Goal: Transaction & Acquisition: Book appointment/travel/reservation

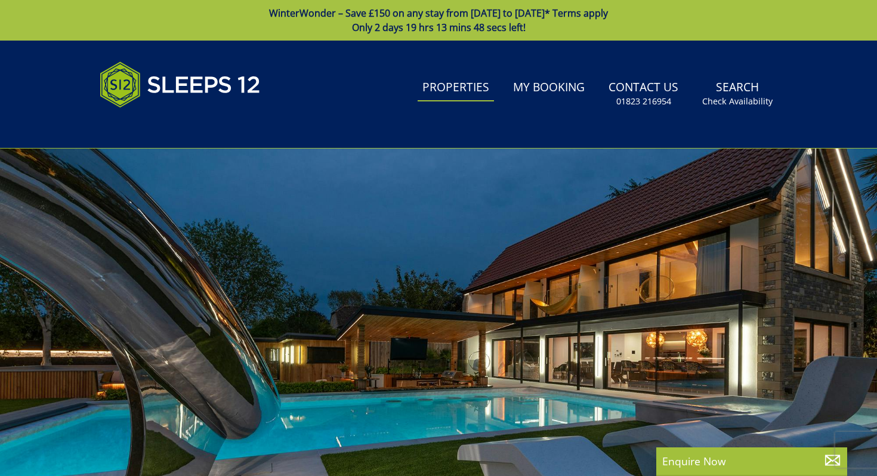
click at [438, 84] on link "Properties" at bounding box center [456, 88] width 76 height 27
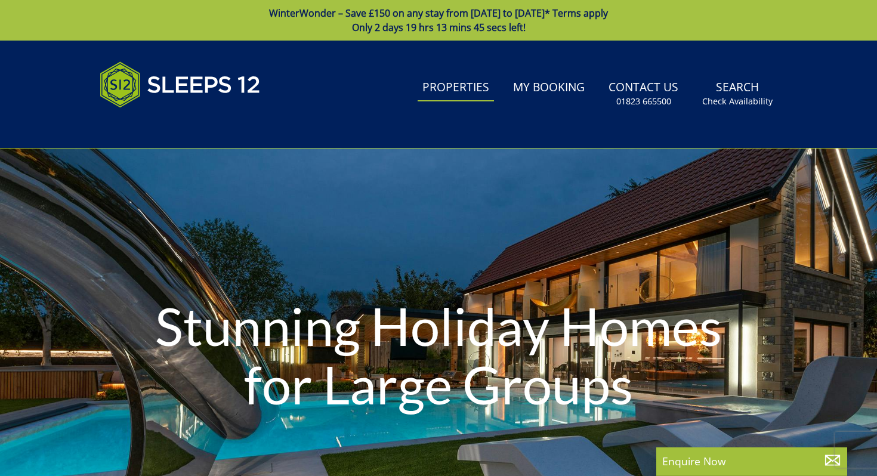
click at [112, 391] on div "Stunning Holiday Homes for Large Groups" at bounding box center [438, 357] width 877 height 168
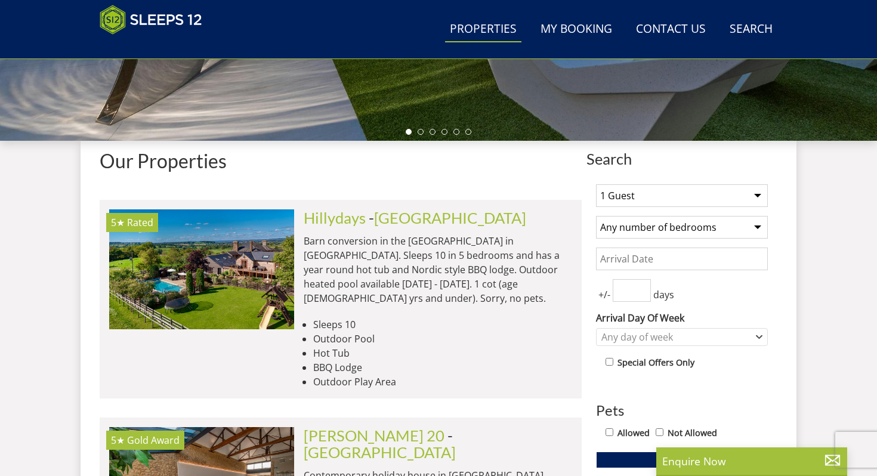
scroll to position [376, 0]
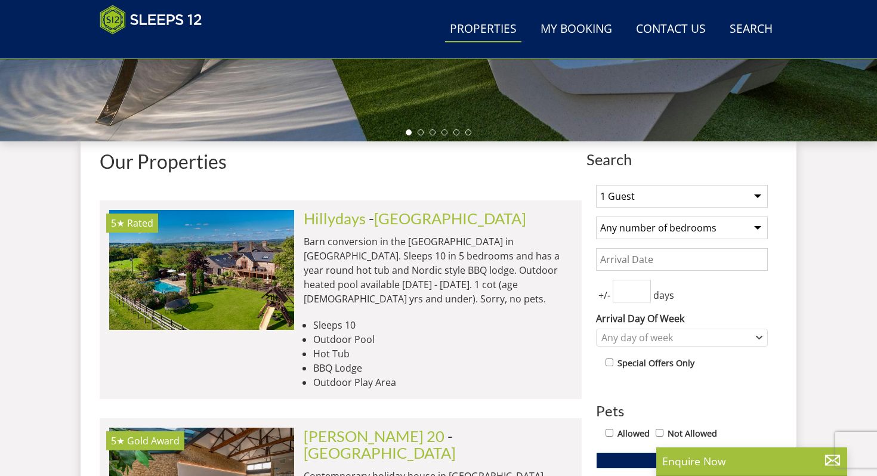
click at [685, 206] on select "1 Guest 2 Guests 3 Guests 4 Guests 5 Guests 6 Guests 7 Guests 8 Guests 9 Guests…" at bounding box center [682, 196] width 172 height 23
select select "20"
click at [596, 185] on select "1 Guest 2 Guests 3 Guests 4 Guests 5 Guests 6 Guests 7 Guests 8 Guests 9 Guests…" at bounding box center [682, 196] width 172 height 23
click at [688, 227] on select "Any number of bedrooms 4 Bedrooms 5 Bedrooms 6 Bedrooms 7 Bedrooms 8 Bedrooms 9…" at bounding box center [682, 228] width 172 height 23
click at [686, 262] on input "Date" at bounding box center [682, 259] width 172 height 23
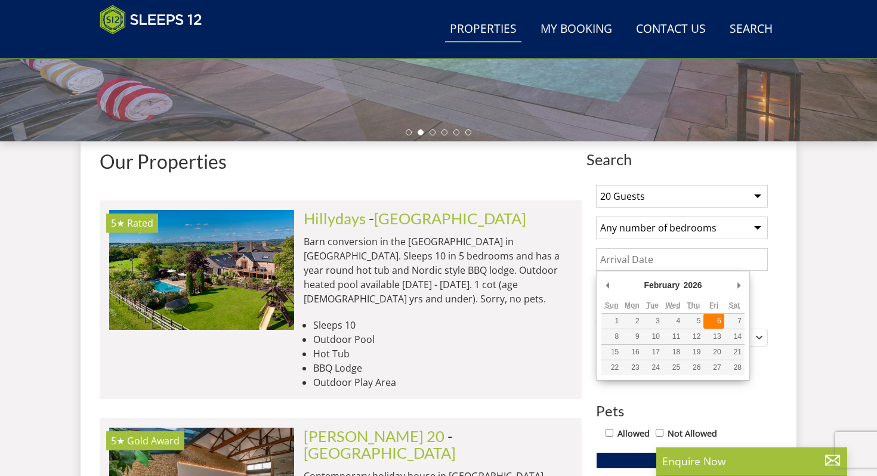
type input "[DATE]"
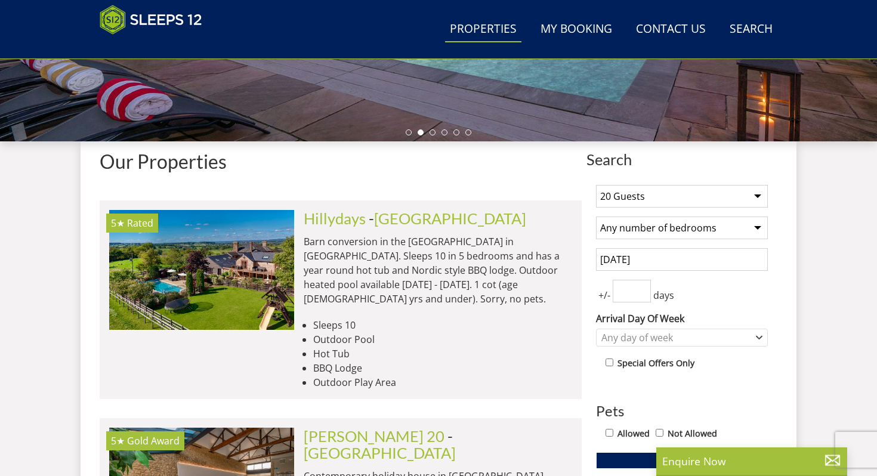
click at [632, 291] on input "number" at bounding box center [632, 291] width 38 height 23
type input "1"
click at [641, 288] on input "1" at bounding box center [632, 291] width 38 height 23
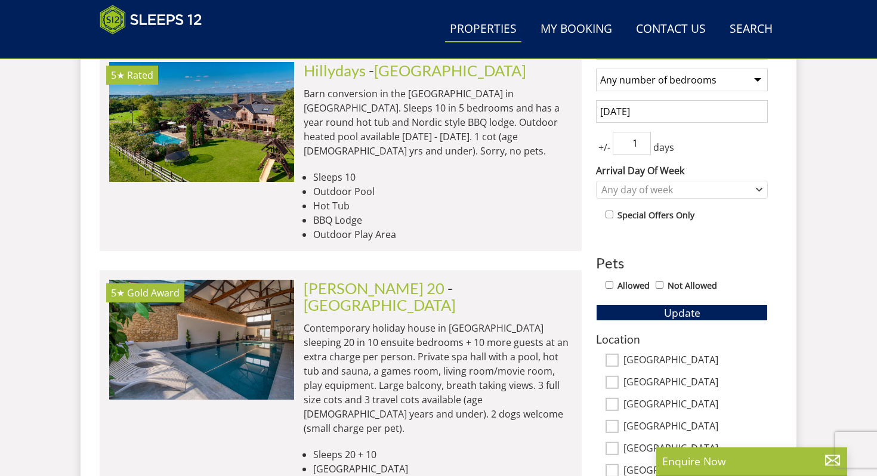
scroll to position [523, 0]
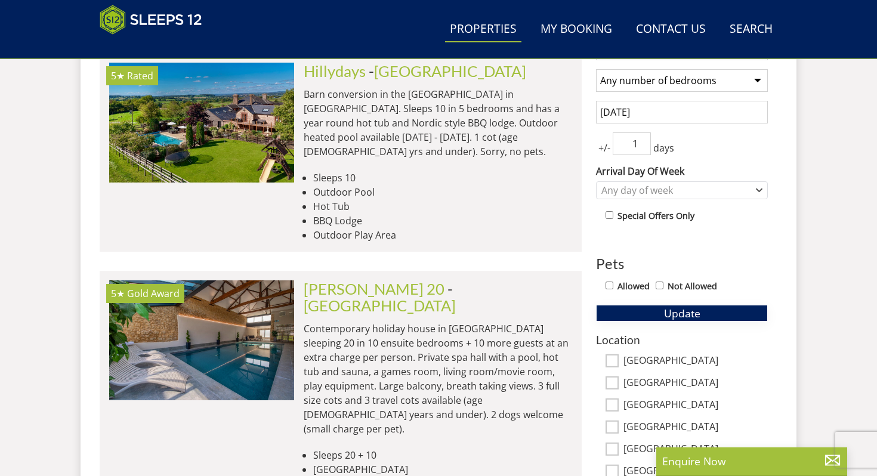
click at [743, 311] on button "Update" at bounding box center [682, 313] width 172 height 17
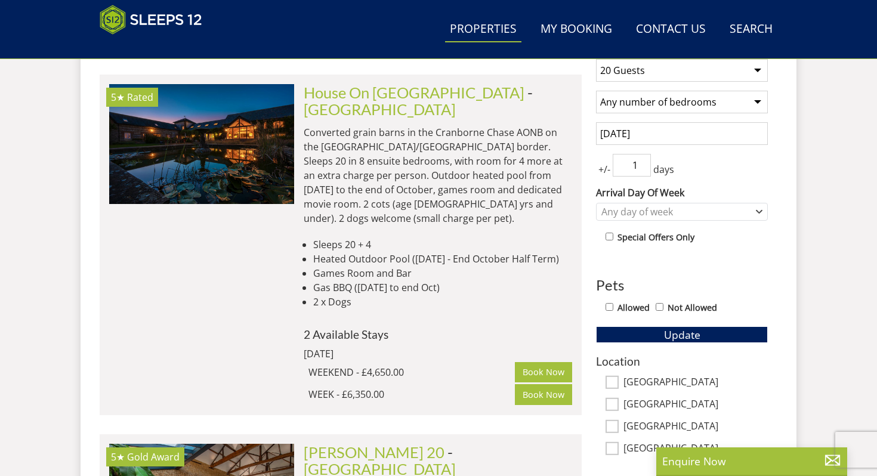
scroll to position [503, 0]
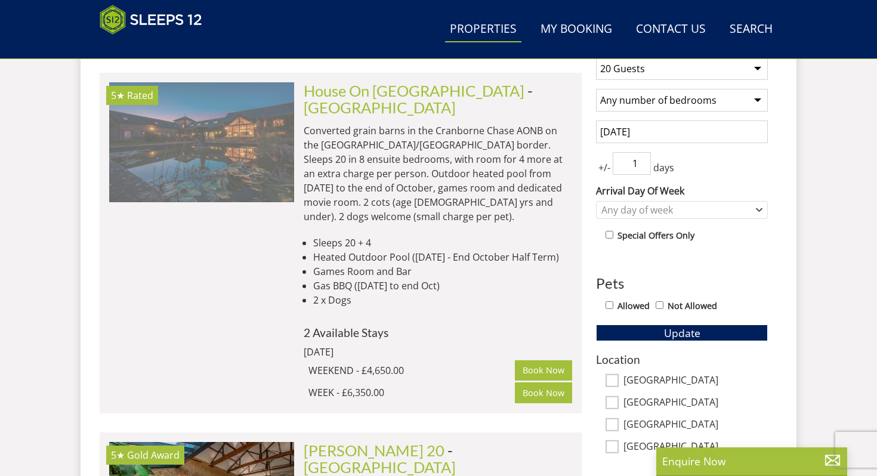
click at [281, 143] on img at bounding box center [201, 141] width 185 height 119
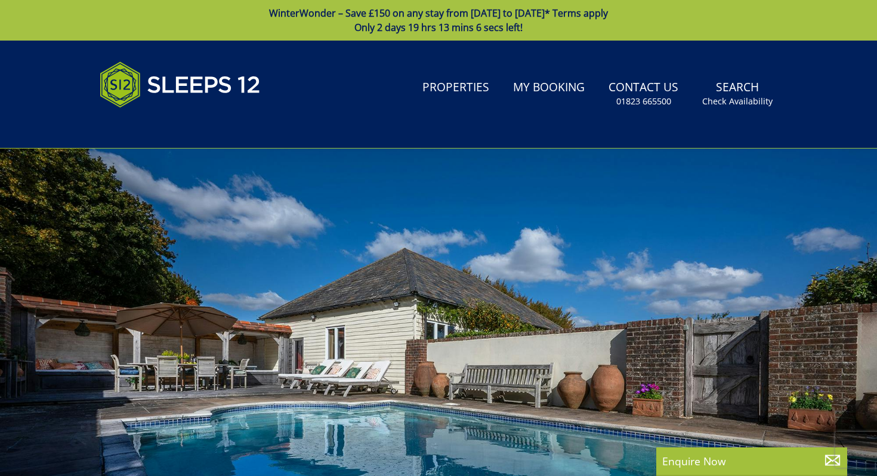
select select "20"
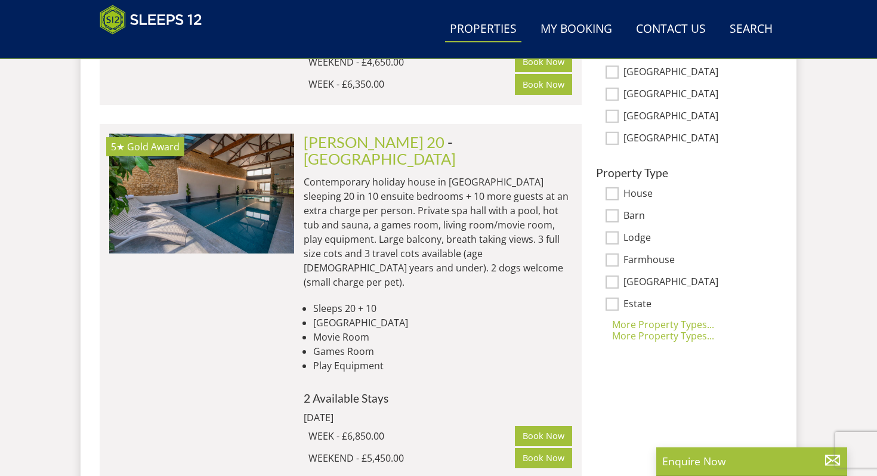
scroll to position [810, 0]
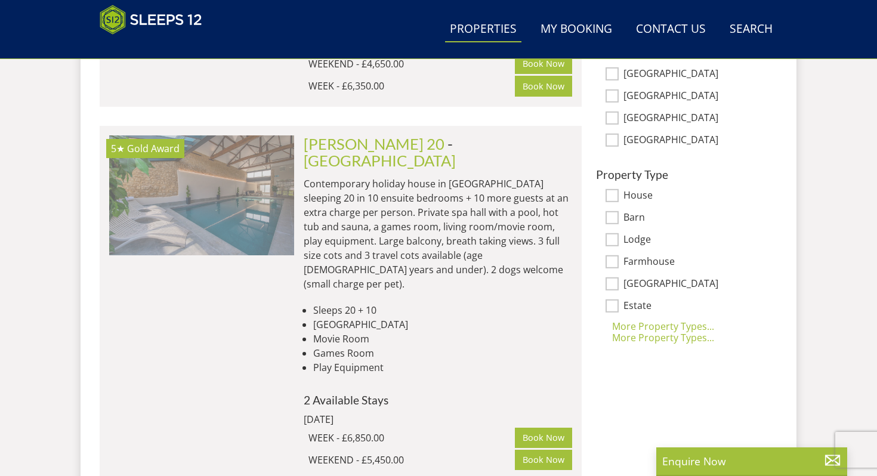
click at [259, 180] on img at bounding box center [201, 194] width 185 height 119
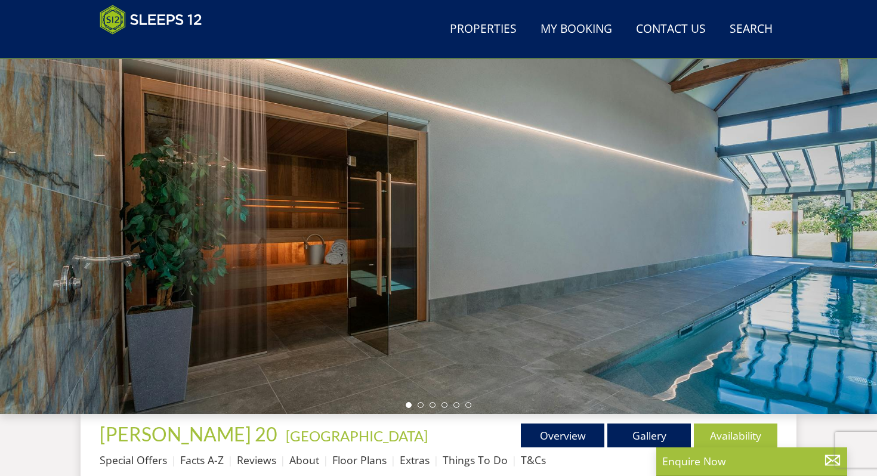
scroll to position [83, 0]
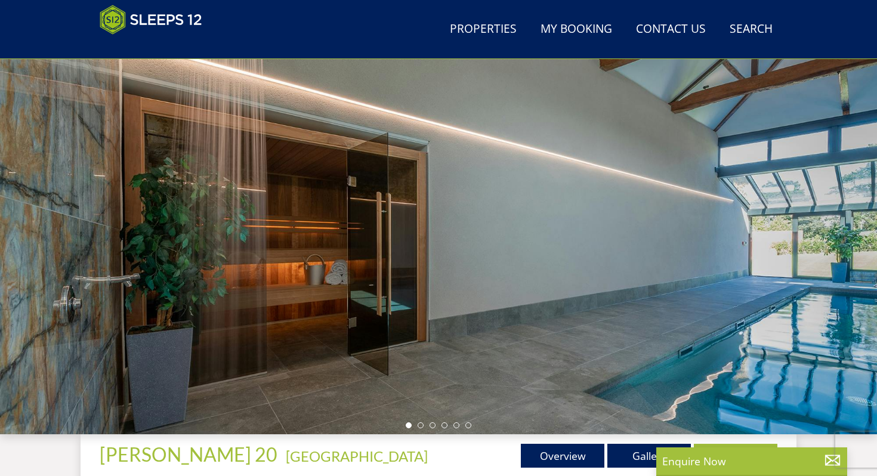
click at [835, 248] on div at bounding box center [438, 226] width 877 height 418
click at [770, 320] on div at bounding box center [438, 226] width 877 height 418
click at [421, 424] on li at bounding box center [421, 425] width 6 height 6
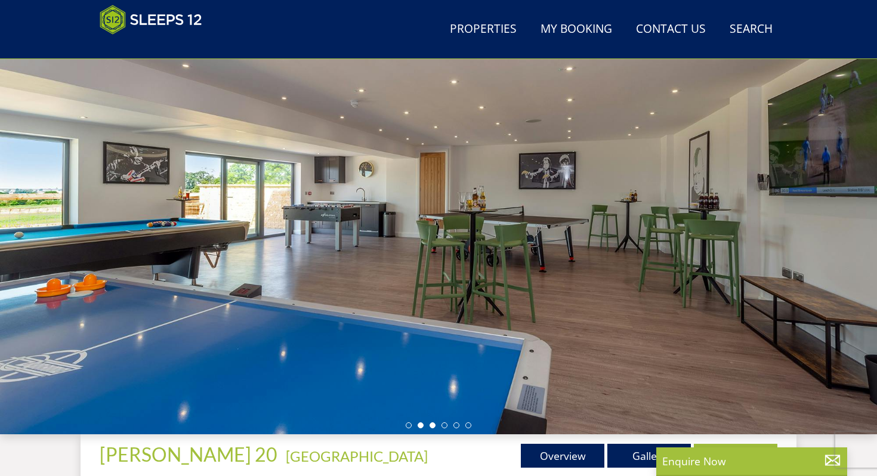
click at [431, 425] on li at bounding box center [433, 425] width 6 height 6
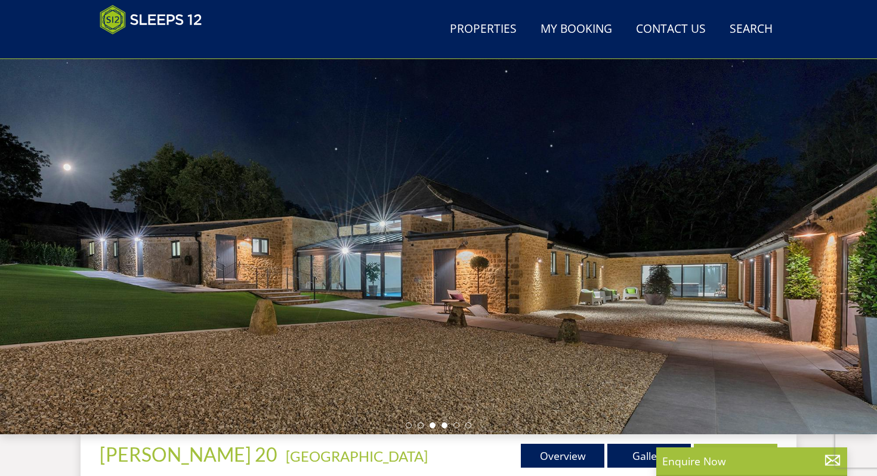
click at [443, 424] on li at bounding box center [444, 425] width 6 height 6
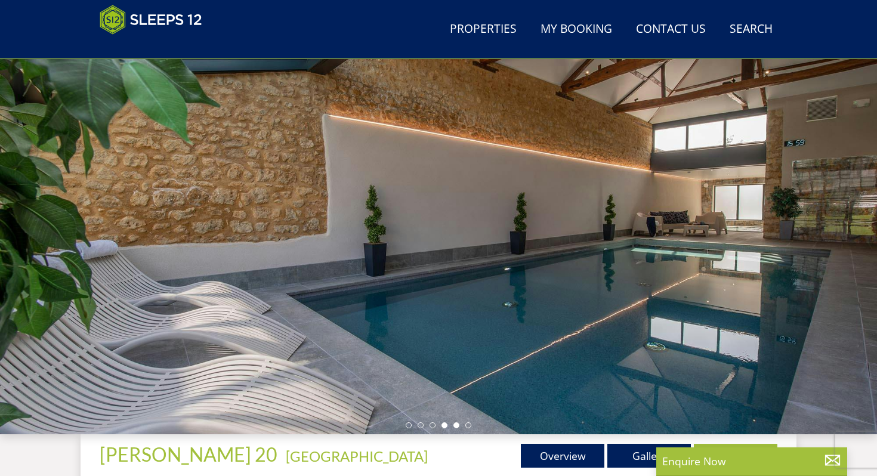
click at [455, 425] on li at bounding box center [456, 425] width 6 height 6
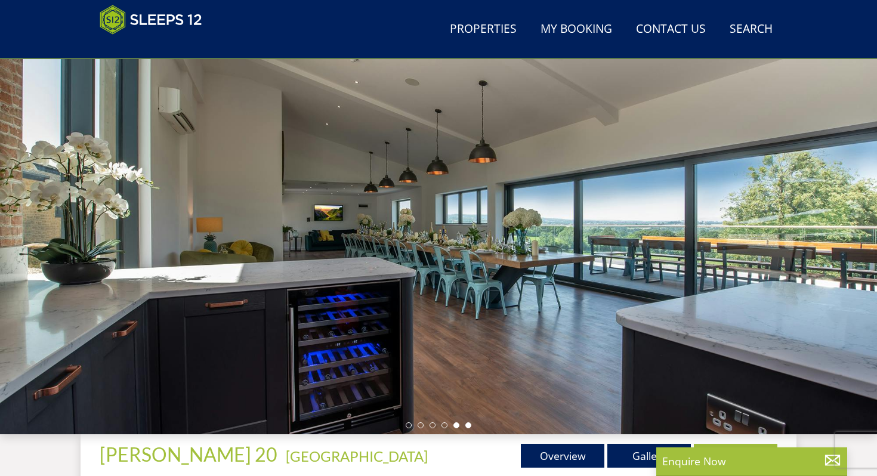
click at [467, 424] on li at bounding box center [468, 425] width 6 height 6
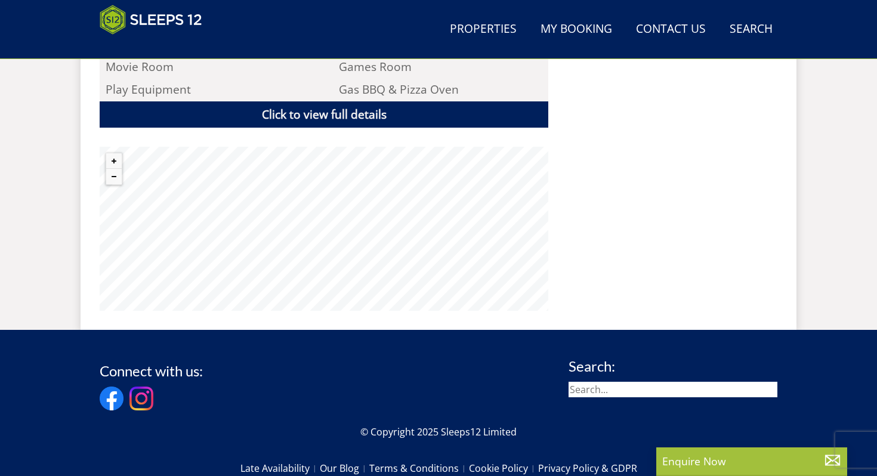
scroll to position [965, 0]
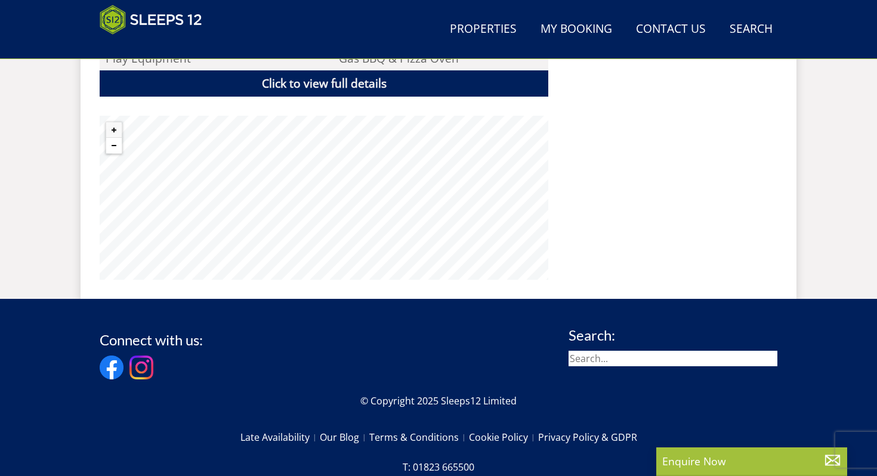
click at [116, 138] on button "Zoom out" at bounding box center [114, 146] width 16 height 16
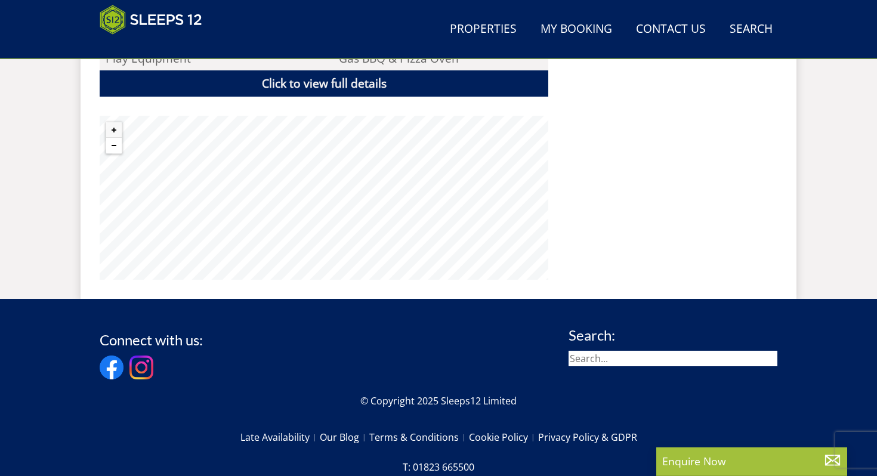
click at [116, 138] on button "Zoom out" at bounding box center [114, 146] width 16 height 16
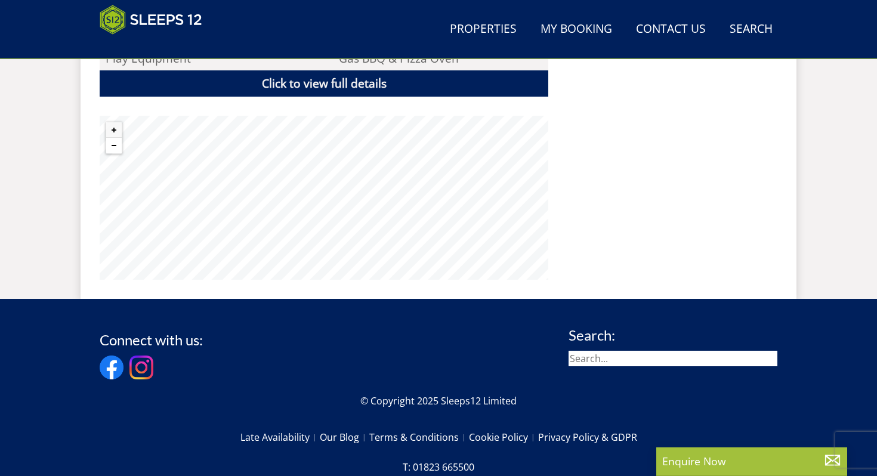
click at [116, 138] on button "Zoom out" at bounding box center [114, 146] width 16 height 16
select select "20"
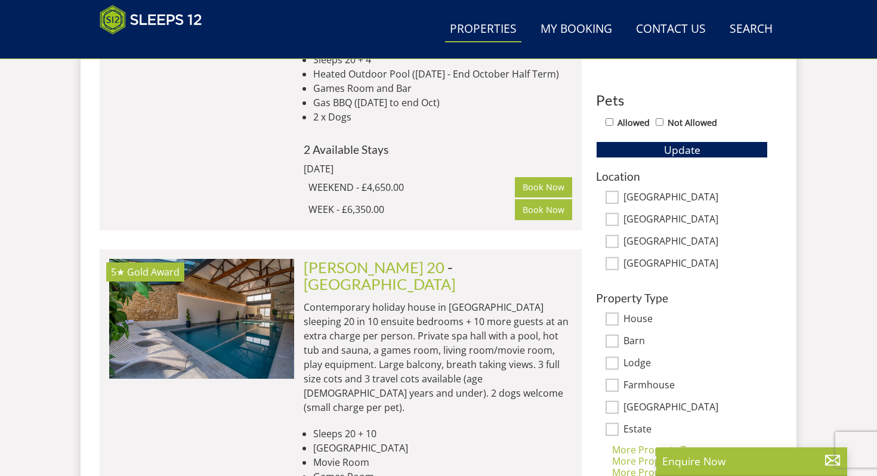
scroll to position [688, 0]
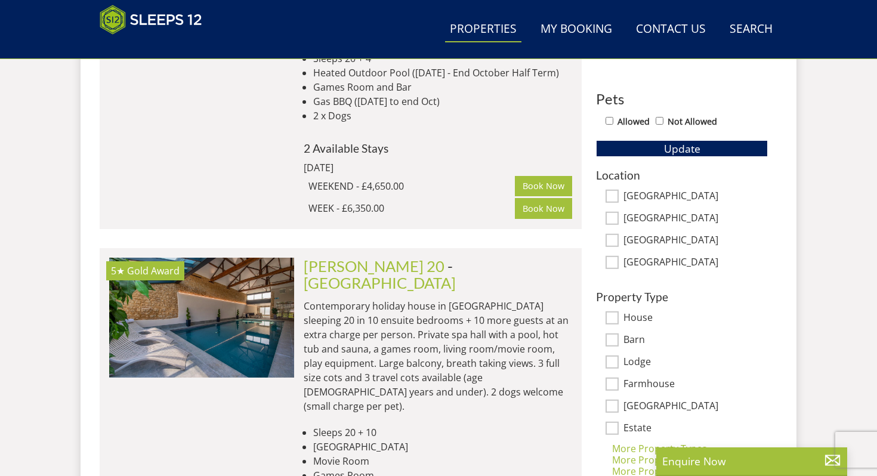
click at [611, 242] on input "[GEOGRAPHIC_DATA]" at bounding box center [611, 240] width 13 height 13
checkbox input "true"
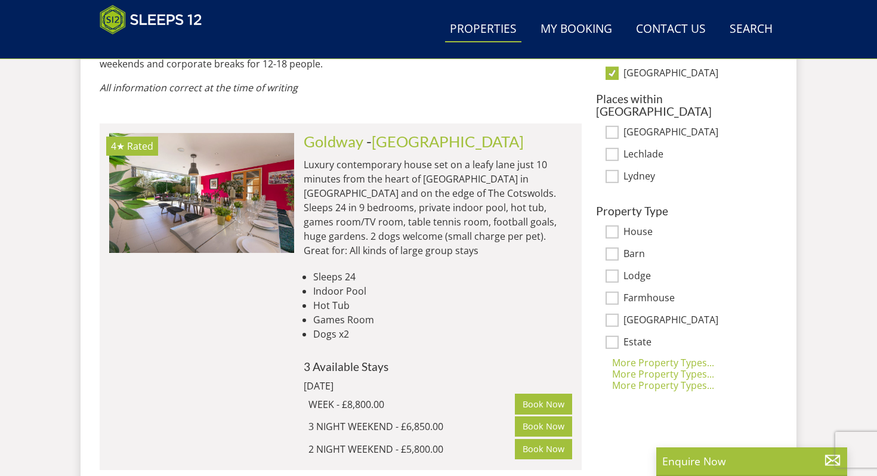
scroll to position [810, 0]
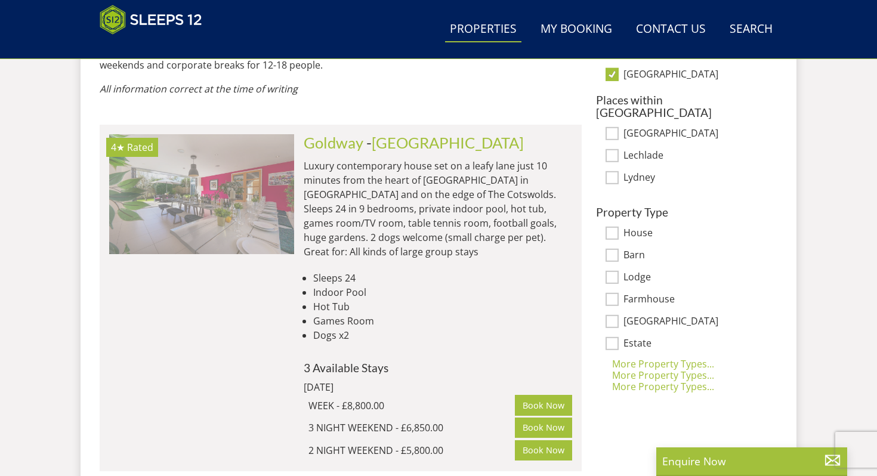
click at [270, 188] on img at bounding box center [201, 193] width 185 height 119
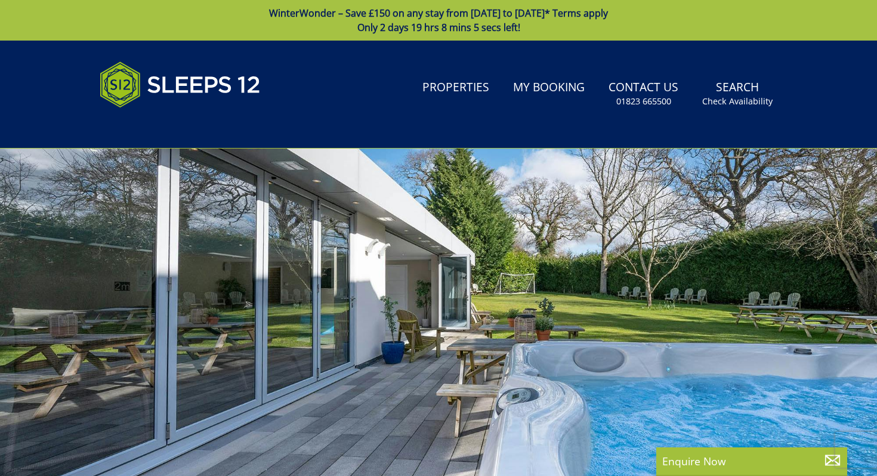
select select "20"
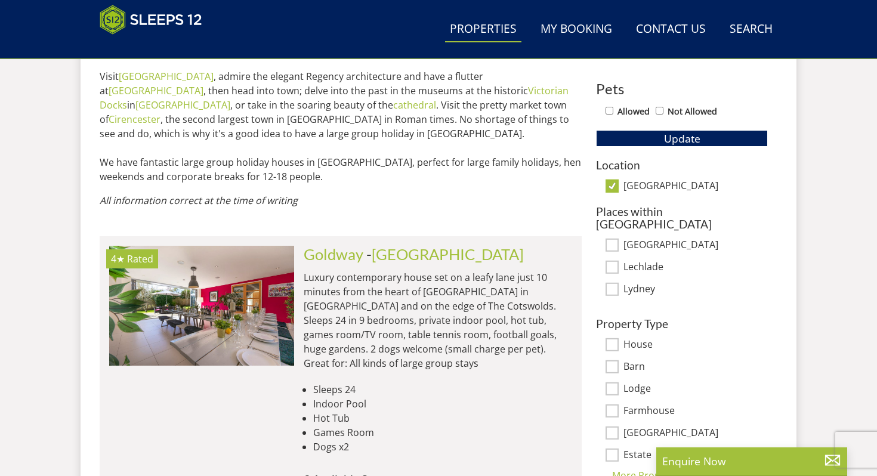
scroll to position [677, 0]
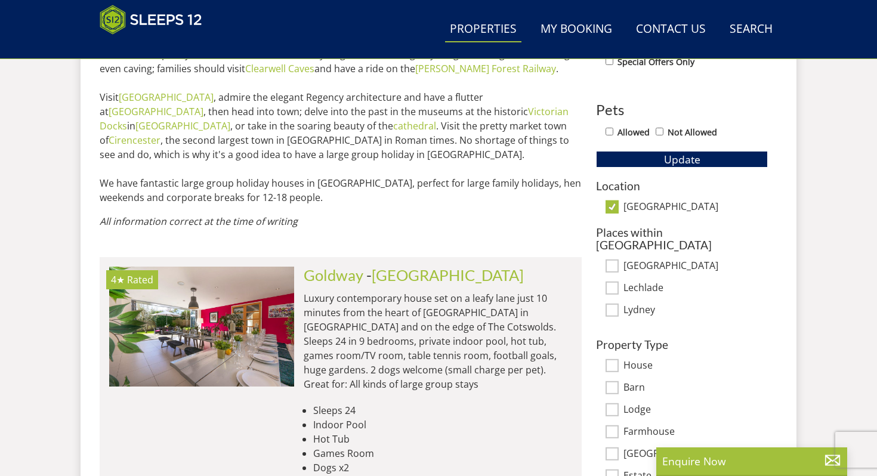
click at [614, 206] on input "[GEOGRAPHIC_DATA]" at bounding box center [611, 206] width 13 height 13
checkbox input "false"
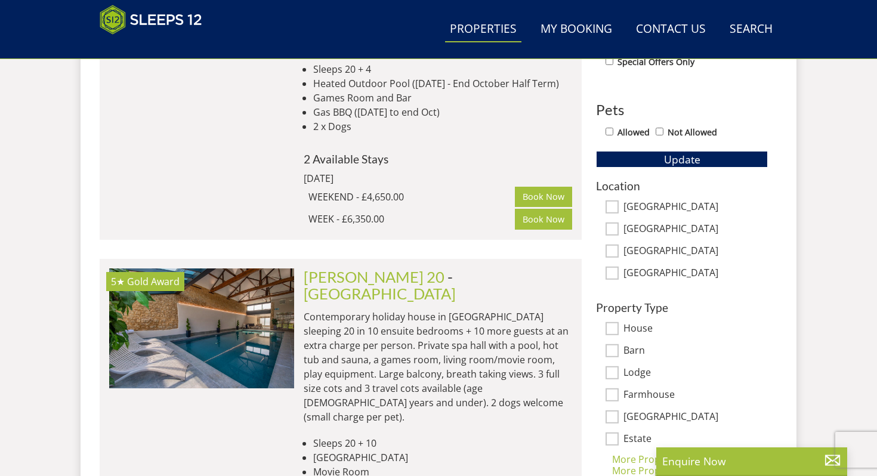
scroll to position [709, 0]
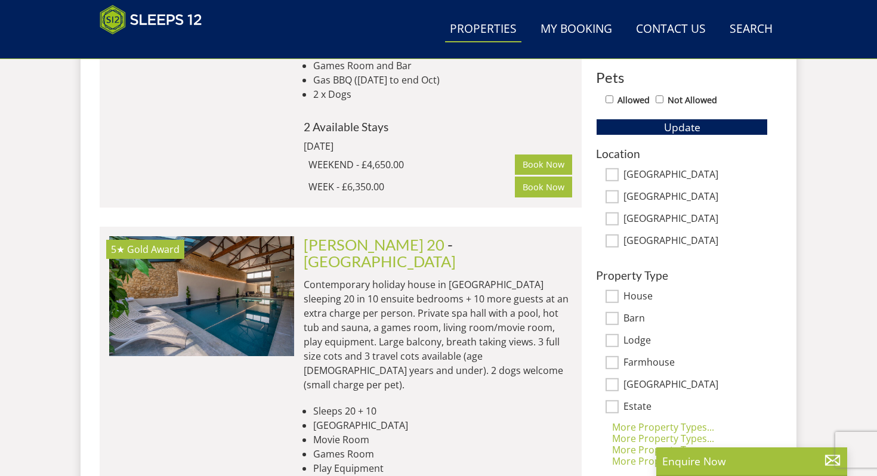
click at [645, 237] on label "[GEOGRAPHIC_DATA]" at bounding box center [695, 241] width 144 height 13
click at [619, 237] on input "[GEOGRAPHIC_DATA]" at bounding box center [611, 240] width 13 height 13
checkbox input "true"
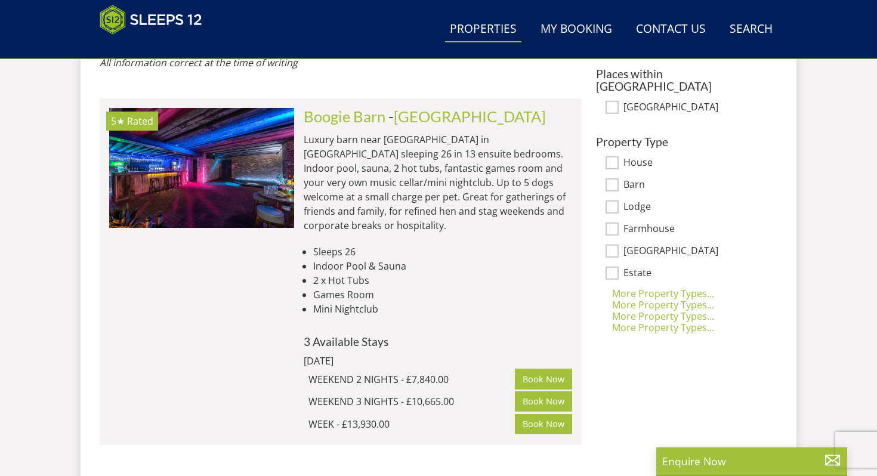
scroll to position [816, 0]
